Goal: Information Seeking & Learning: Learn about a topic

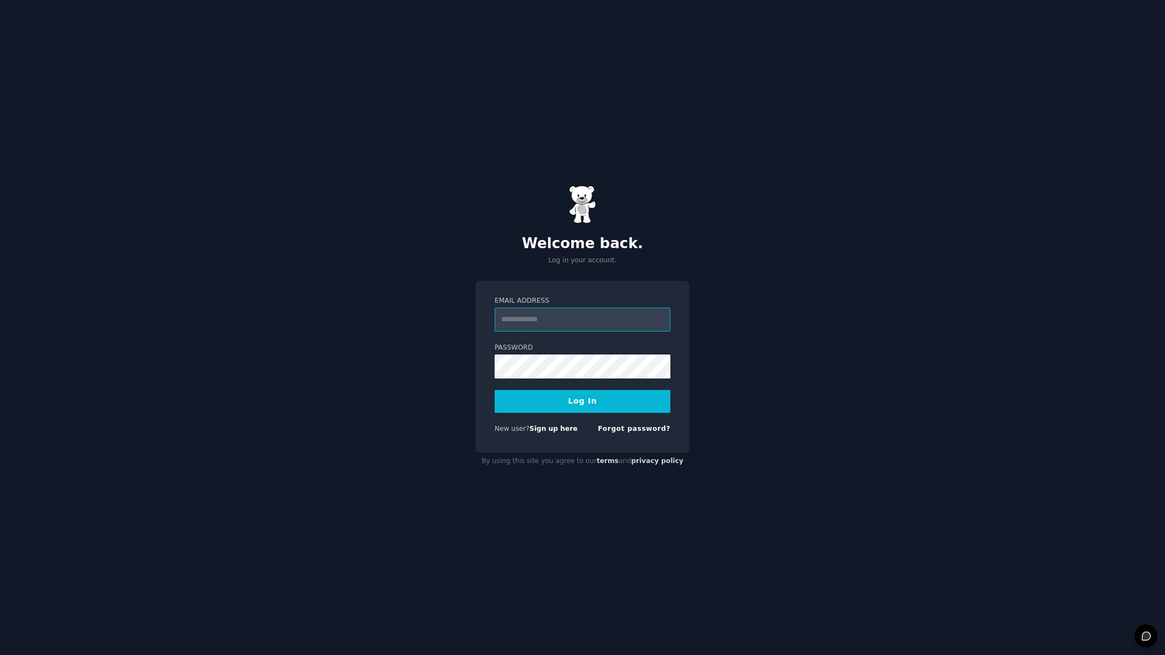
type input "**********"
click at [593, 398] on button "Log In" at bounding box center [582, 401] width 176 height 23
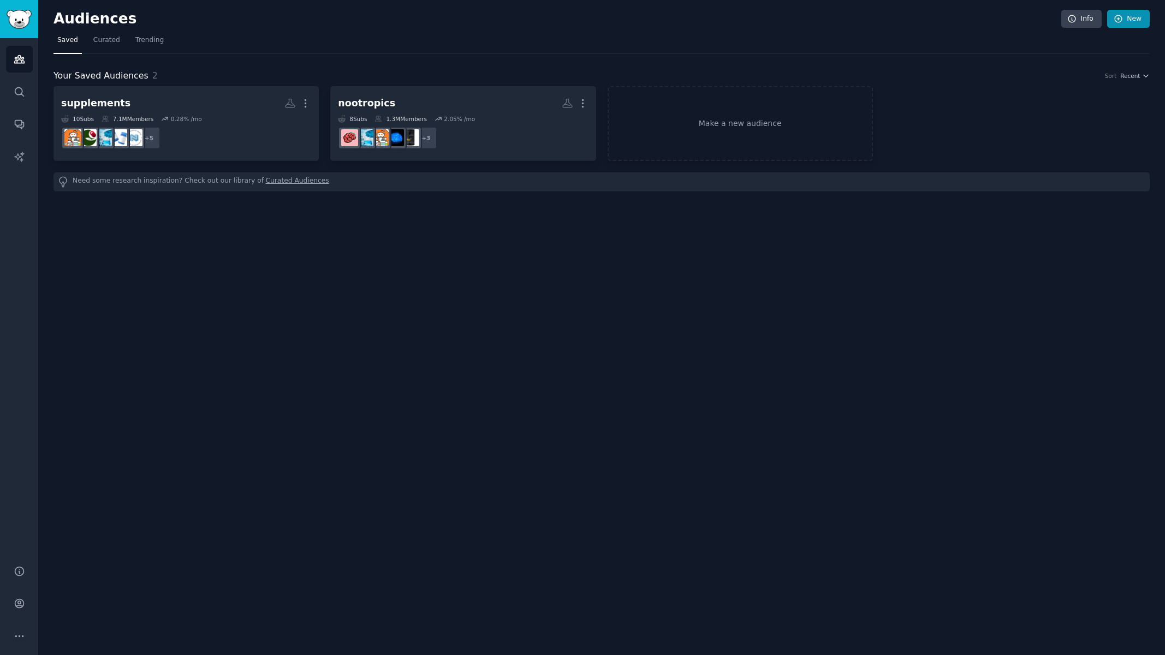
click at [1130, 20] on link "New" at bounding box center [1128, 19] width 43 height 19
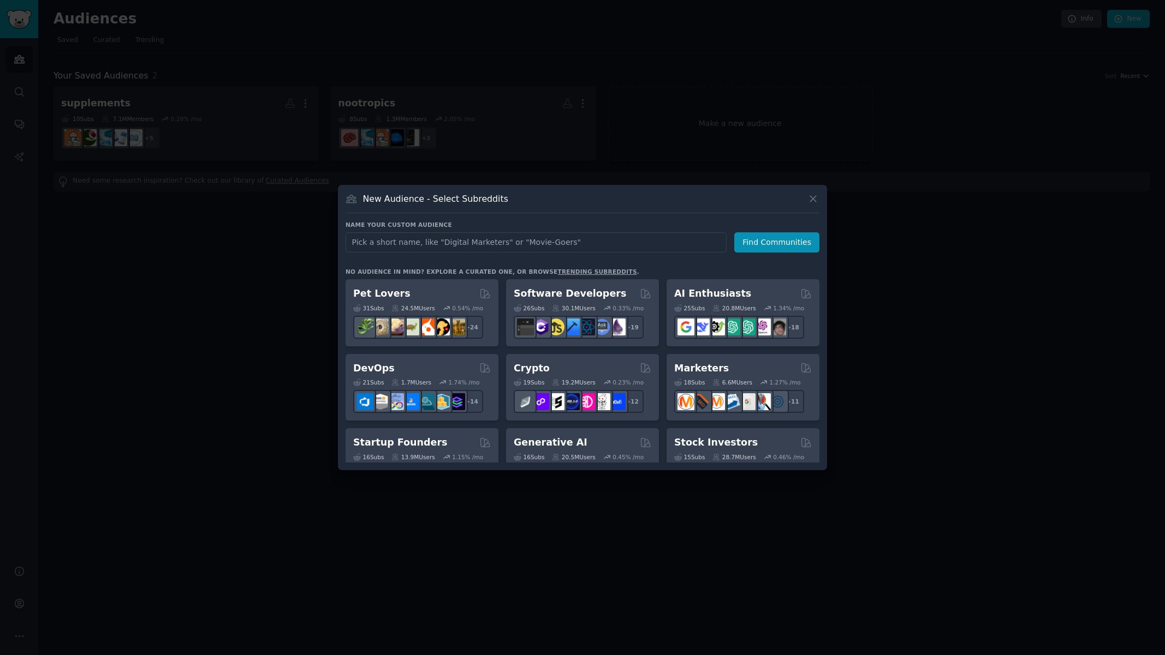
click at [812, 201] on icon at bounding box center [812, 198] width 11 height 11
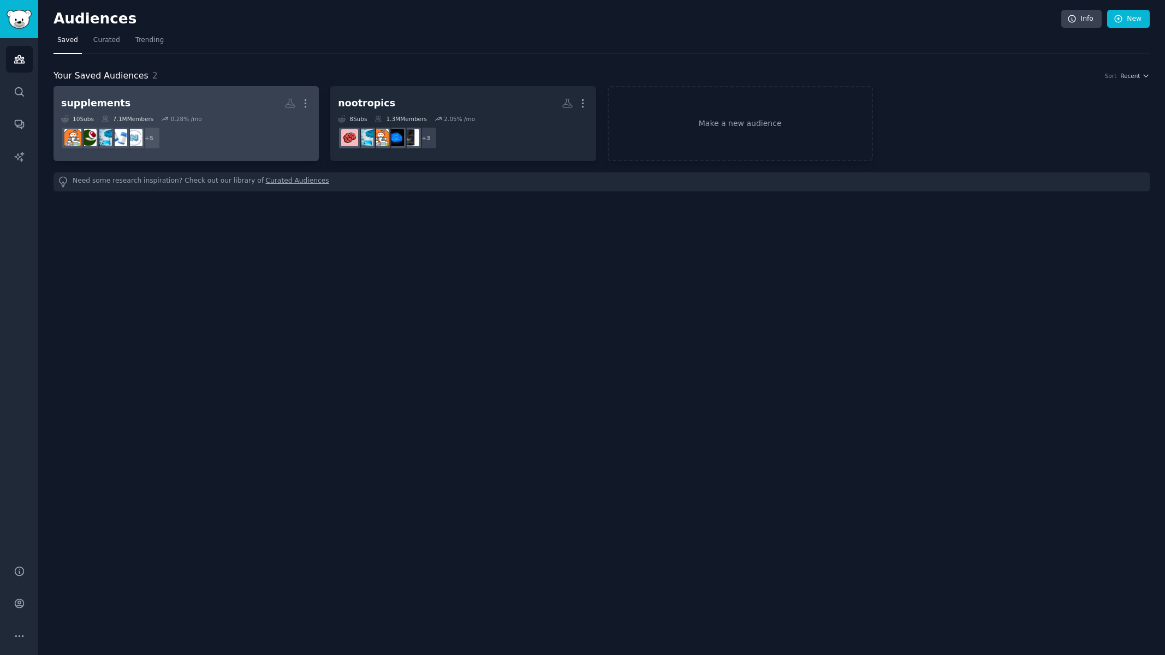
click at [198, 119] on div "0.28 % /mo" at bounding box center [186, 119] width 31 height 8
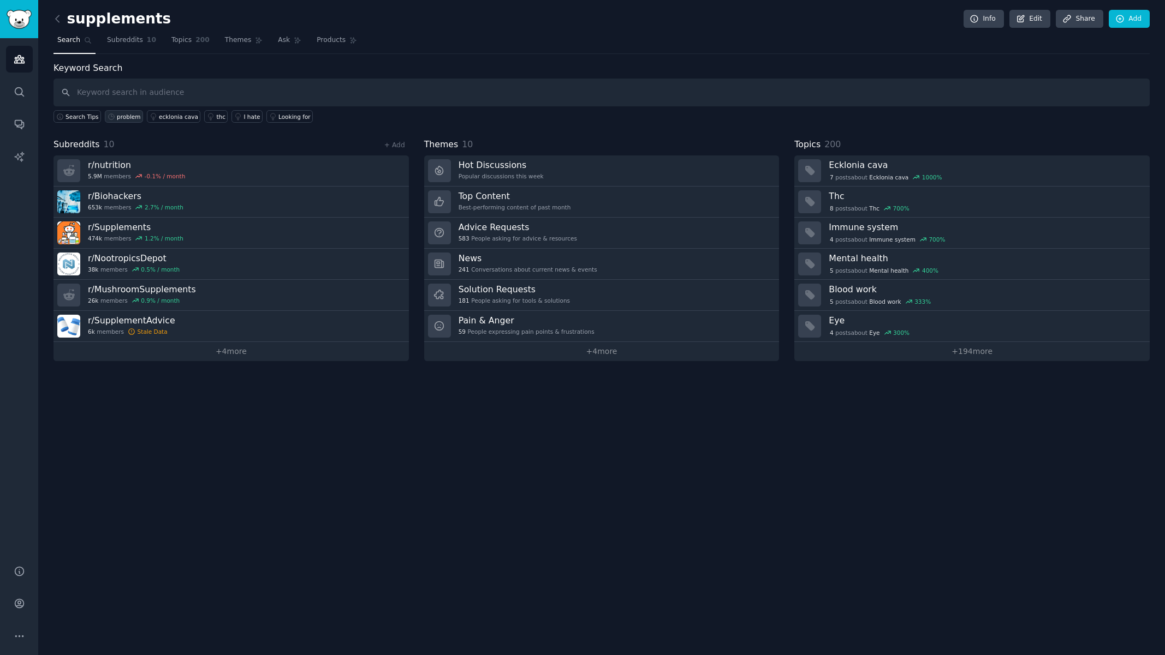
click at [125, 115] on div "problem" at bounding box center [128, 117] width 23 height 8
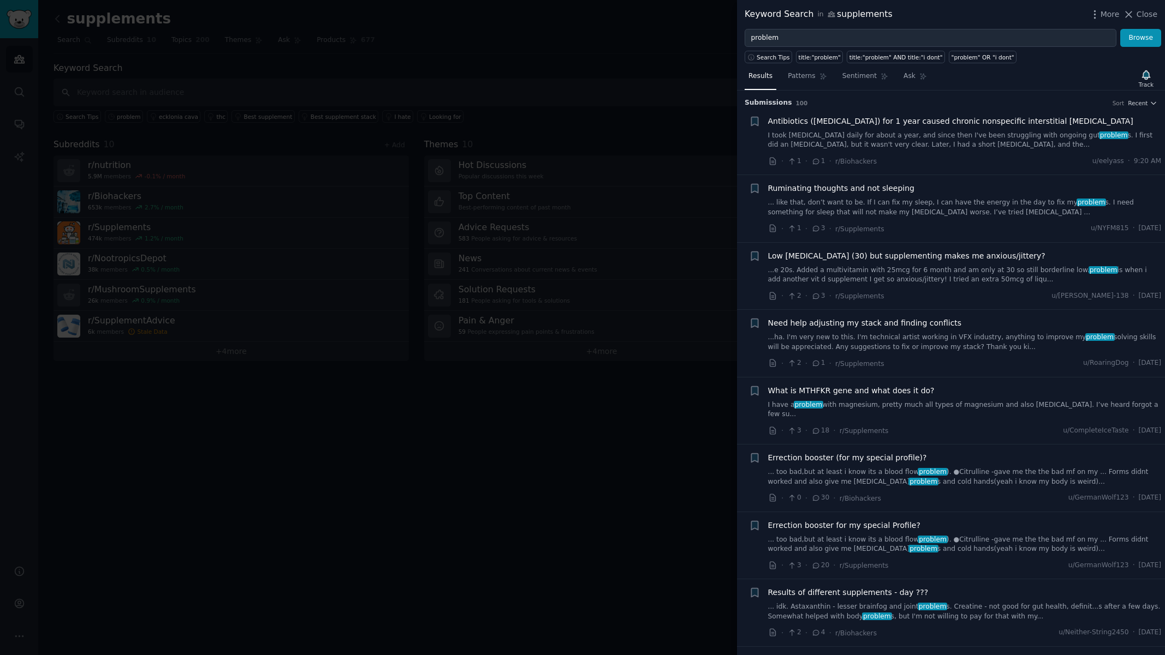
click at [634, 41] on div at bounding box center [582, 327] width 1165 height 655
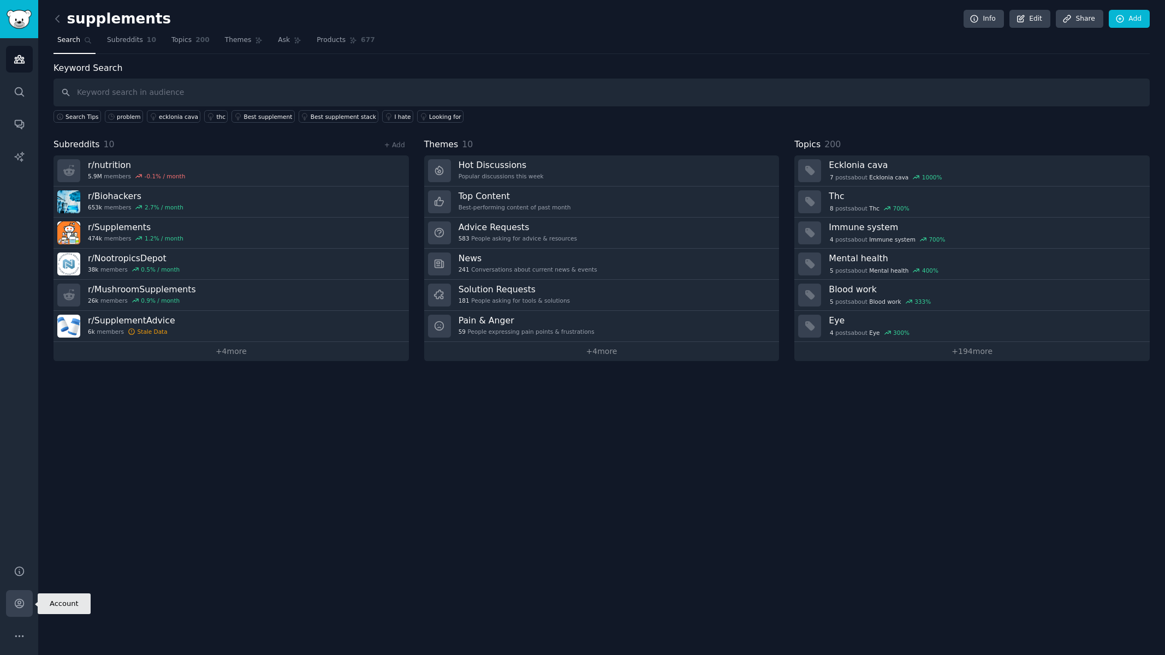
click at [20, 605] on icon "Sidebar" at bounding box center [19, 604] width 9 height 9
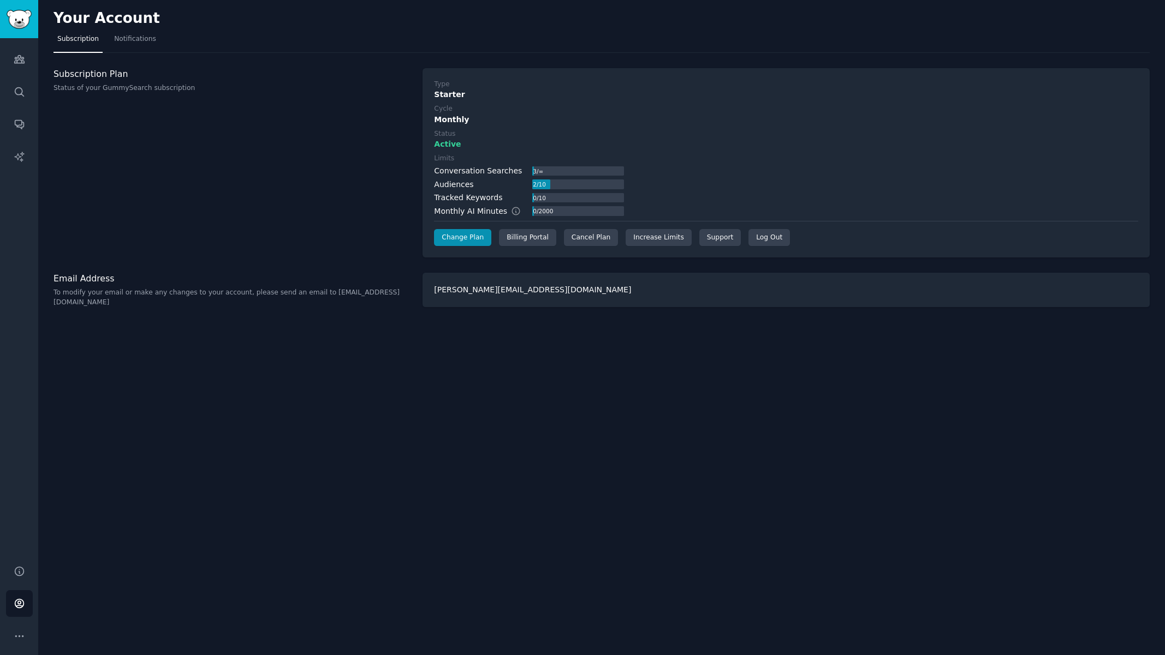
click at [123, 88] on p "Status of your GummySearch subscription" at bounding box center [231, 88] width 357 height 10
click at [600, 234] on div "Cancel Plan" at bounding box center [591, 237] width 54 height 17
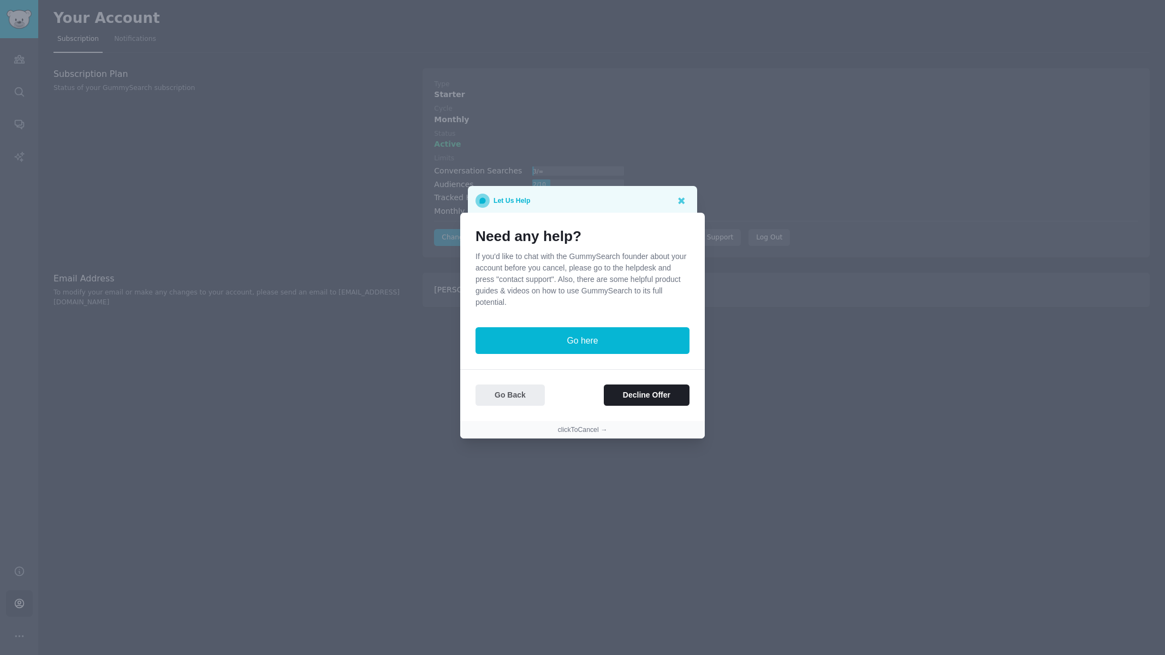
click at [511, 397] on button "Go Back" at bounding box center [509, 395] width 69 height 21
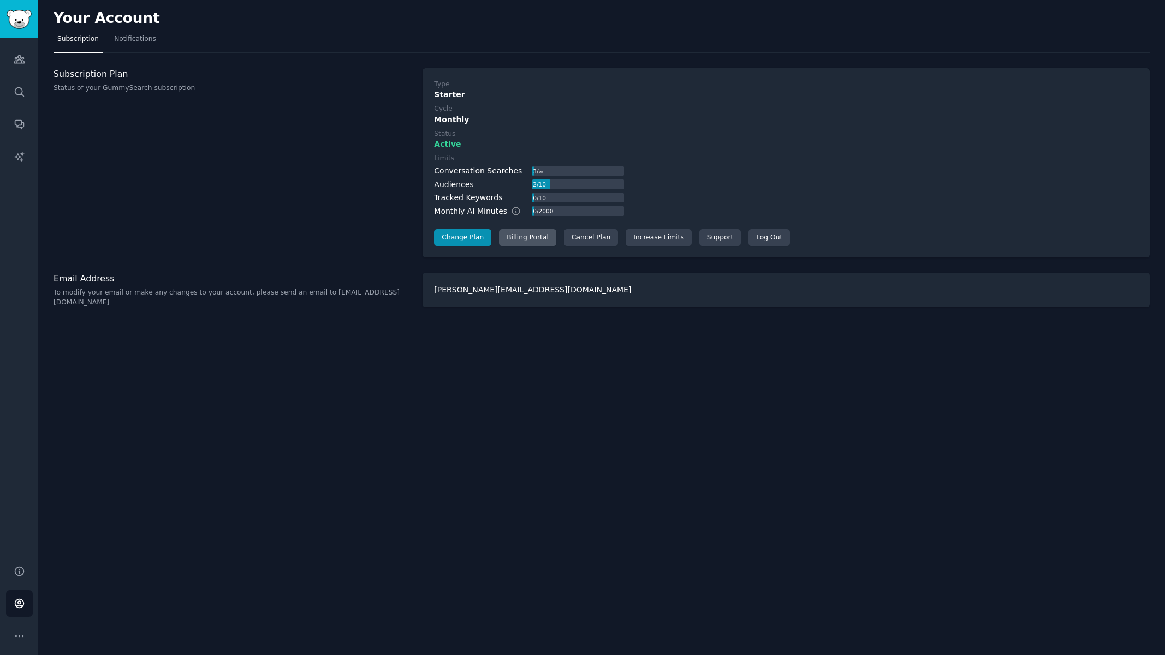
click at [532, 238] on div "Billing Portal" at bounding box center [527, 237] width 57 height 17
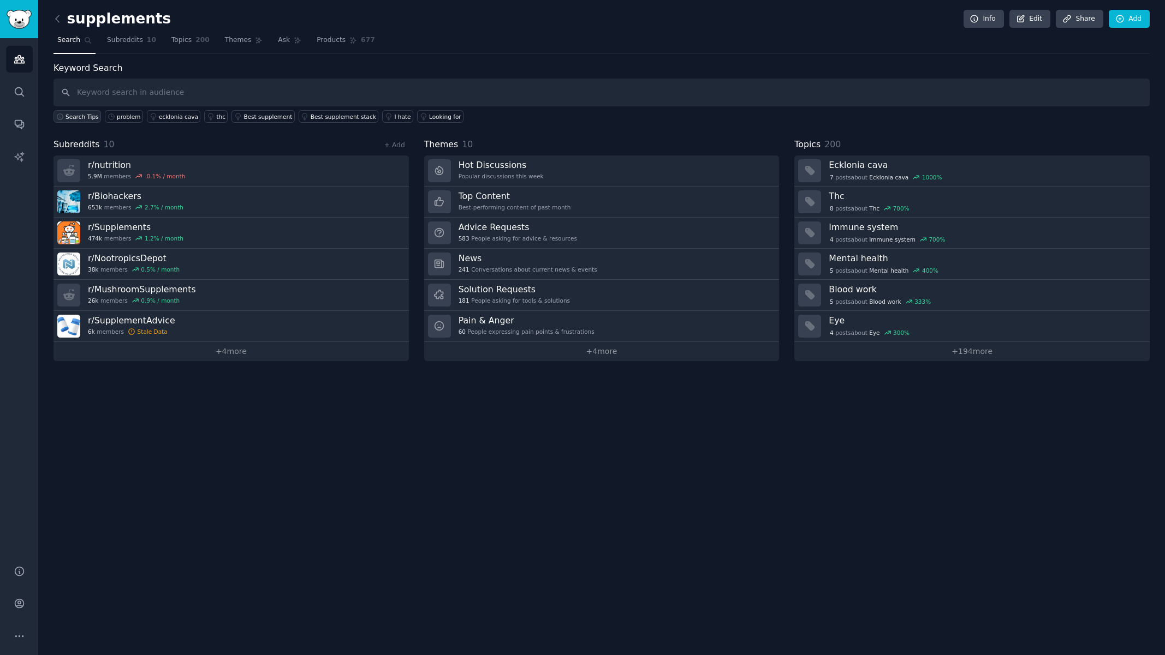
click at [88, 118] on span "Search Tips" at bounding box center [81, 117] width 33 height 8
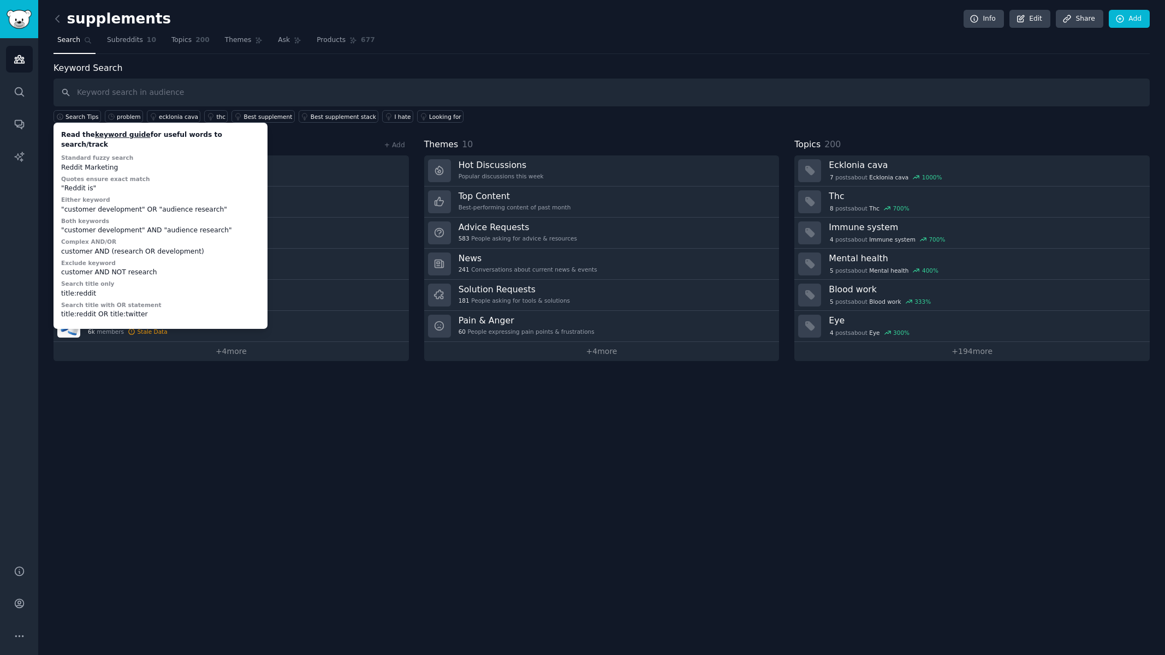
click at [510, 29] on div "supplements Info Edit Share Add" at bounding box center [601, 21] width 1096 height 22
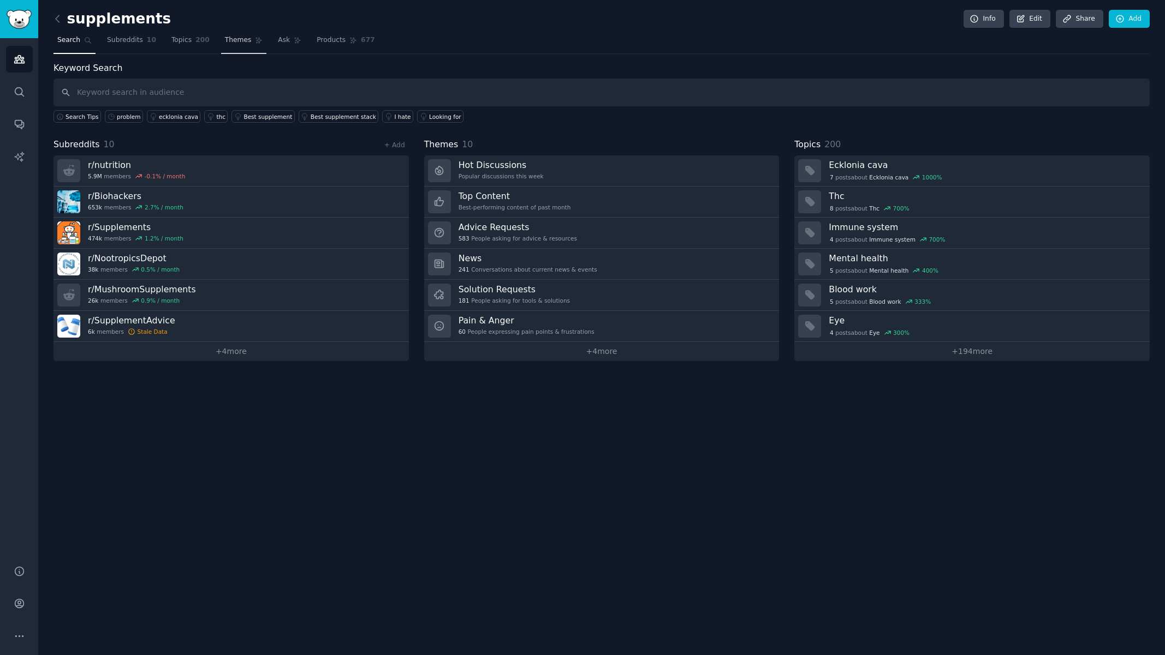
click at [237, 42] on span "Themes" at bounding box center [238, 40] width 27 height 10
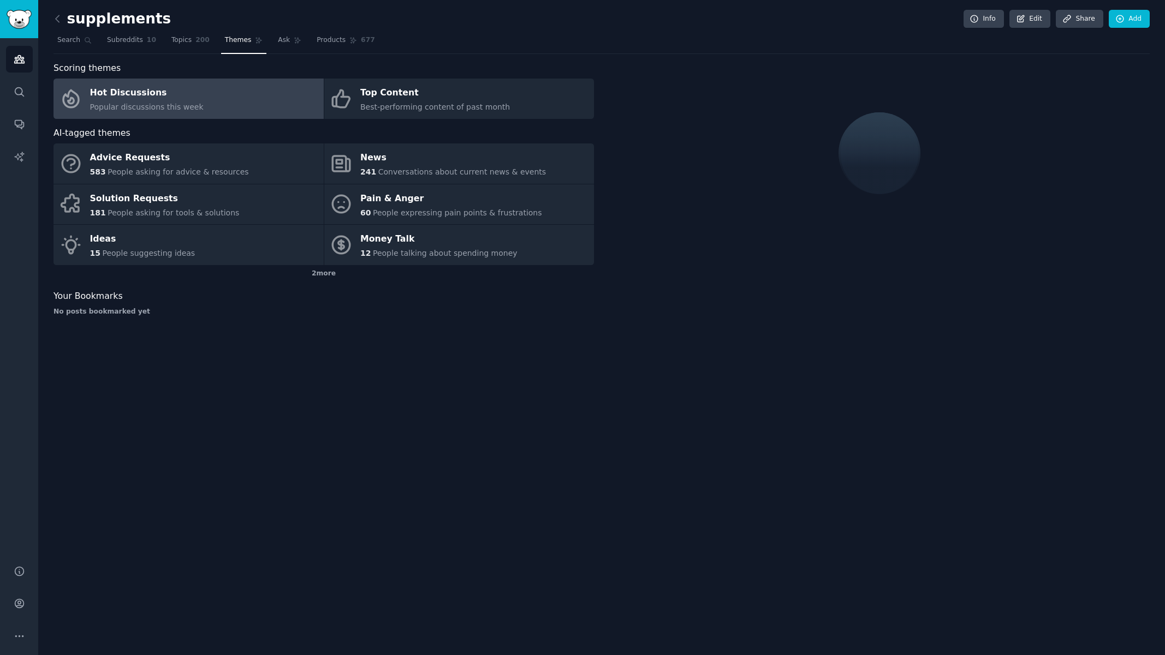
click at [146, 103] on span "Popular discussions this week" at bounding box center [147, 107] width 114 height 9
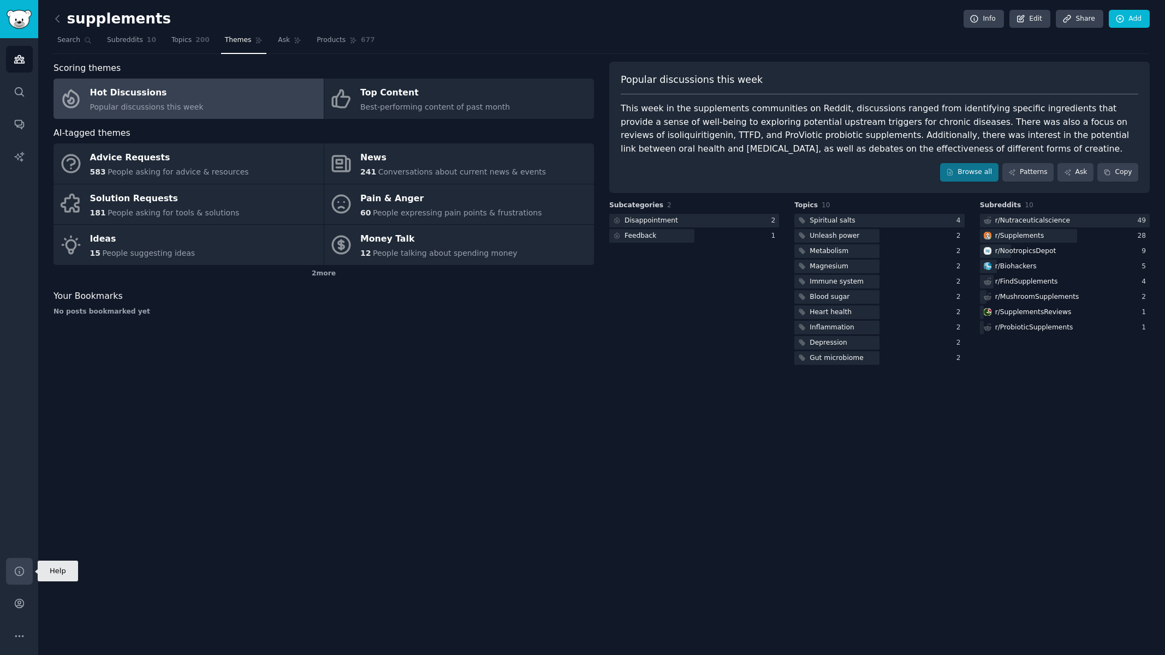
click at [14, 566] on icon "Sidebar" at bounding box center [19, 571] width 11 height 11
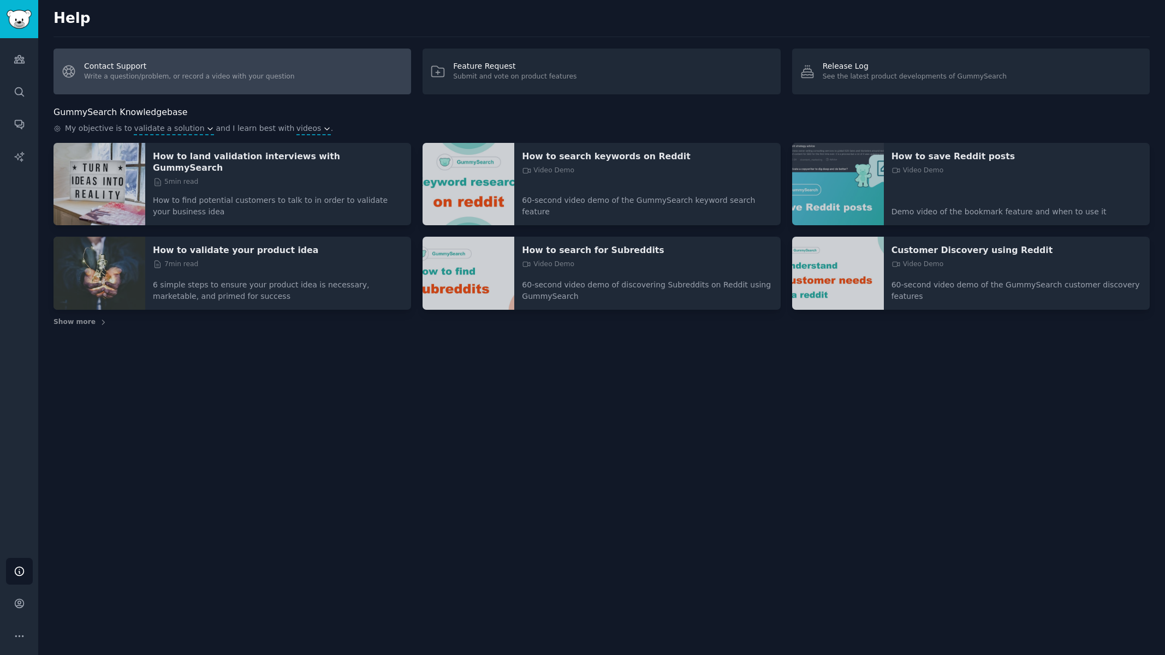
click at [177, 69] on link "Contact Support Write a question/problem, or record a video with your question" at bounding box center [231, 72] width 357 height 46
